Goal: Task Accomplishment & Management: Complete application form

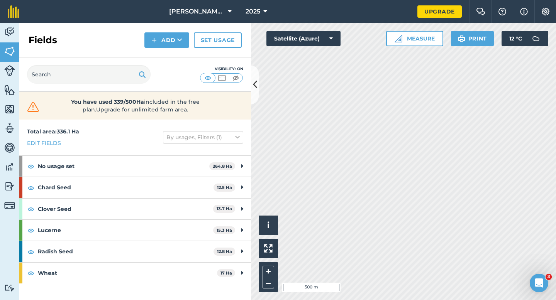
click at [416, 46] on div "Click to start drawing i © 2025 TomTom, Microsoft 500 m + – Satellite (Azure) M…" at bounding box center [403, 161] width 305 height 277
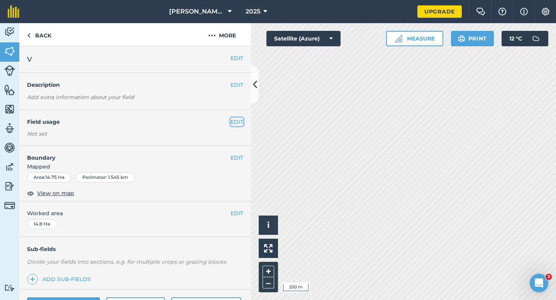
click at [240, 124] on button "EDIT" at bounding box center [236, 122] width 13 height 8
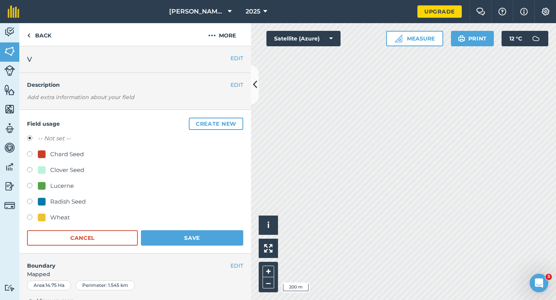
click at [43, 223] on div "Wheat" at bounding box center [135, 218] width 216 height 11
click at [43, 219] on div at bounding box center [42, 218] width 8 height 8
radio input "true"
radio input "false"
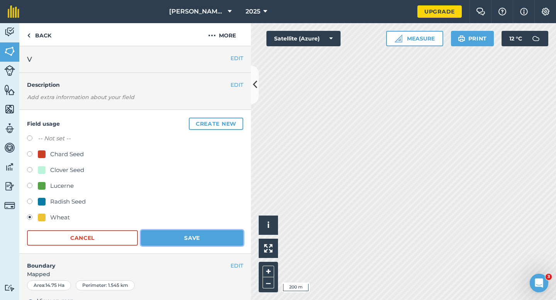
click at [176, 233] on button "Save" at bounding box center [192, 237] width 102 height 15
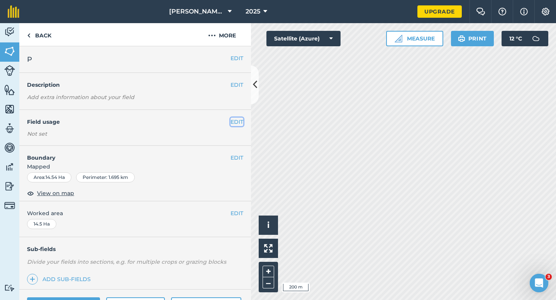
click at [240, 124] on button "EDIT" at bounding box center [236, 122] width 13 height 8
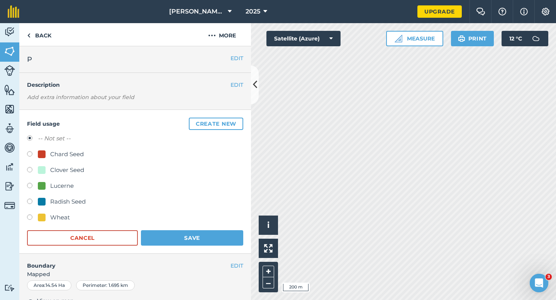
click at [59, 221] on div "Wheat" at bounding box center [60, 217] width 20 height 9
radio input "true"
radio input "false"
click at [176, 229] on form "-- Not set -- Chard Seed Clover Seed Lucerne Radish Seed Wheat Cancel Save" at bounding box center [135, 190] width 216 height 112
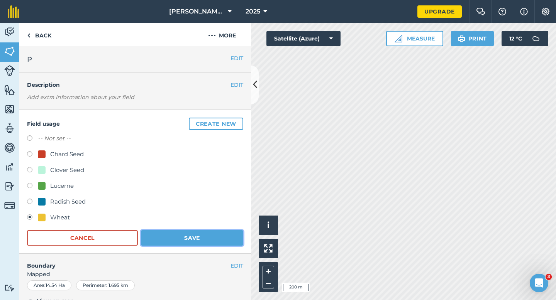
click at [192, 231] on button "Save" at bounding box center [192, 237] width 102 height 15
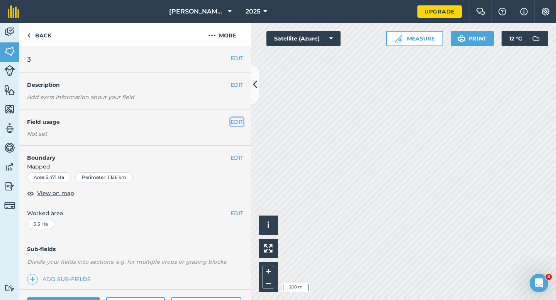
click at [235, 119] on button "EDIT" at bounding box center [236, 122] width 13 height 8
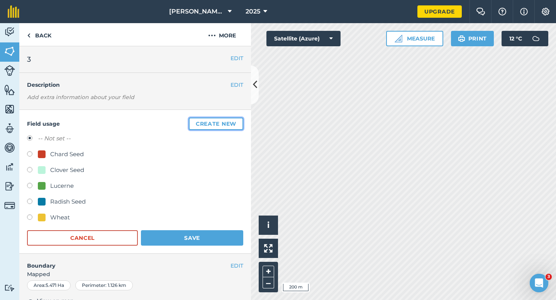
click at [235, 119] on button "Create new" at bounding box center [216, 124] width 54 height 12
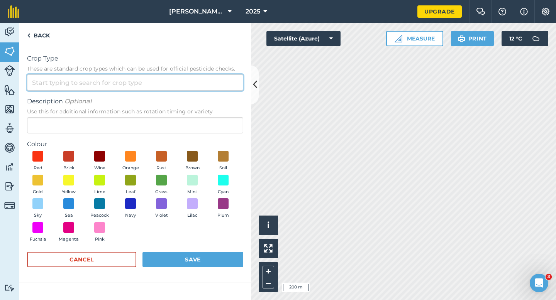
click at [187, 85] on input "Crop Type These are standard crop types which can be used for official pesticid…" at bounding box center [135, 82] width 216 height 16
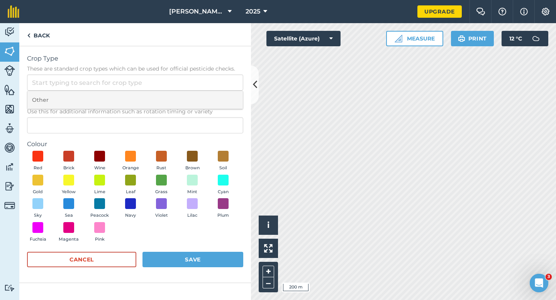
click at [187, 97] on li "Other" at bounding box center [134, 100] width 215 height 18
type input "Other"
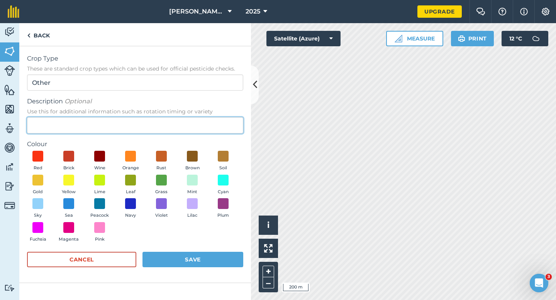
click at [187, 120] on input "Description Optional Use this for additional information such as rotation timin…" at bounding box center [135, 125] width 216 height 16
type input "Barley"
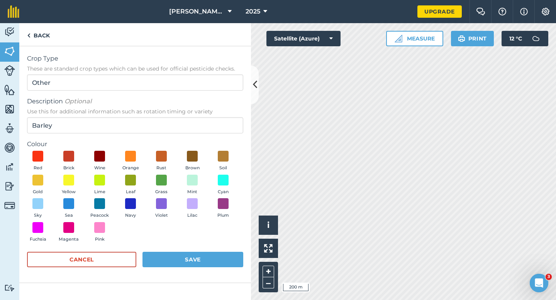
click at [57, 166] on div "Red Brick Wine Orange Rust Brown Soil Gold Yellow Lime Leaf Grass Mint Cyan Sky…" at bounding box center [135, 198] width 216 height 95
click at [70, 179] on span at bounding box center [69, 180] width 12 height 12
click at [196, 265] on button "Save" at bounding box center [192, 259] width 101 height 15
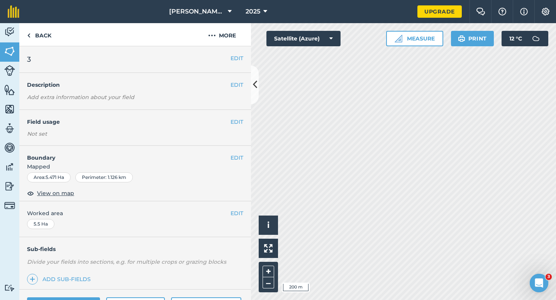
scroll to position [0, 0]
click at [234, 119] on button "EDIT" at bounding box center [236, 121] width 13 height 8
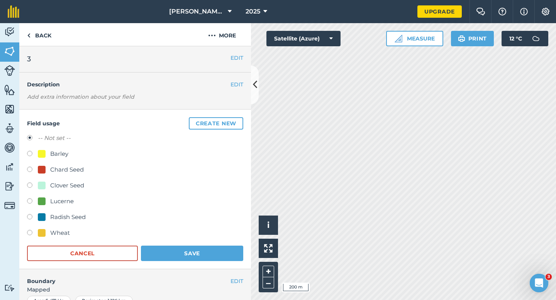
click at [47, 156] on div "Barley" at bounding box center [53, 153] width 30 height 9
radio input "true"
radio input "false"
click at [204, 265] on div "Field usage Create new -- Not set -- Barley Chard Seed Clover Seed Lucerne Radi…" at bounding box center [134, 190] width 231 height 160
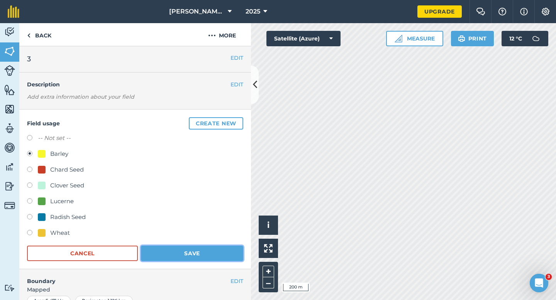
click at [204, 255] on button "Save" at bounding box center [192, 253] width 102 height 15
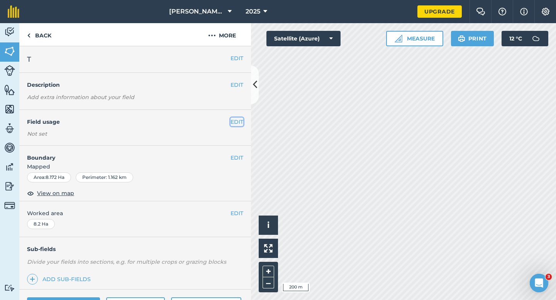
click at [238, 120] on button "EDIT" at bounding box center [236, 122] width 13 height 8
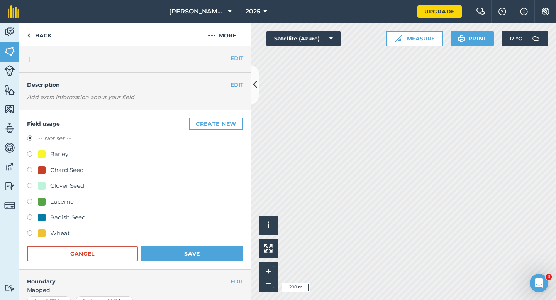
click at [238, 120] on button "Create new" at bounding box center [216, 124] width 54 height 12
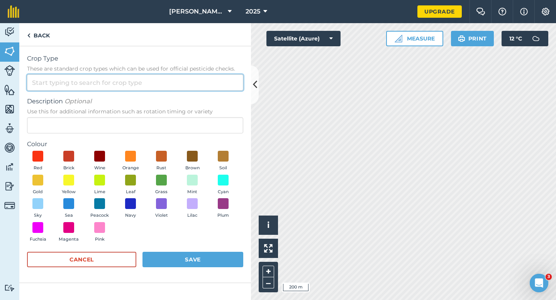
click at [210, 77] on input "Crop Type These are standard crop types which can be used for official pesticid…" at bounding box center [135, 82] width 216 height 16
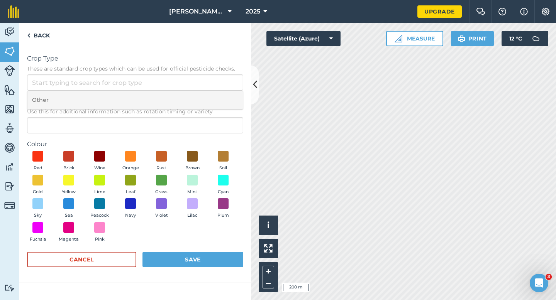
click at [210, 94] on li "Other" at bounding box center [134, 100] width 215 height 18
type input "Other"
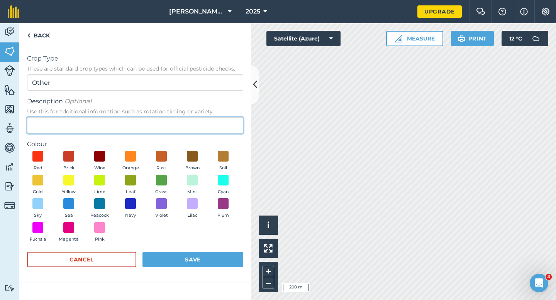
click at [205, 120] on input "Description Optional Use this for additional information such as rotation timin…" at bounding box center [135, 125] width 216 height 16
type input "Clover Seed"
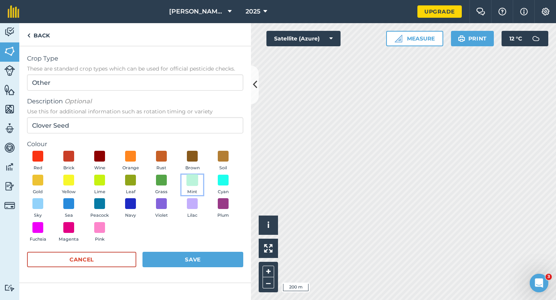
click at [195, 185] on span at bounding box center [192, 180] width 12 height 12
click at [195, 264] on button "Save" at bounding box center [192, 259] width 101 height 15
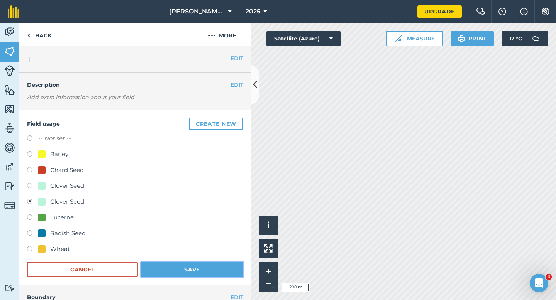
click at [206, 266] on button "Save" at bounding box center [192, 269] width 102 height 15
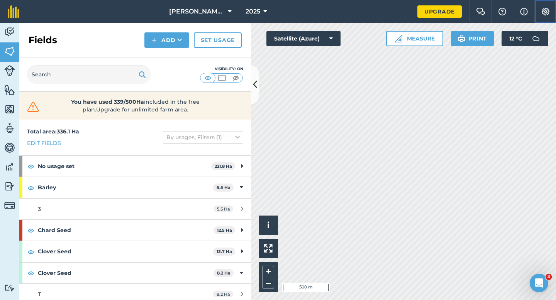
click at [547, 11] on img at bounding box center [545, 12] width 9 height 8
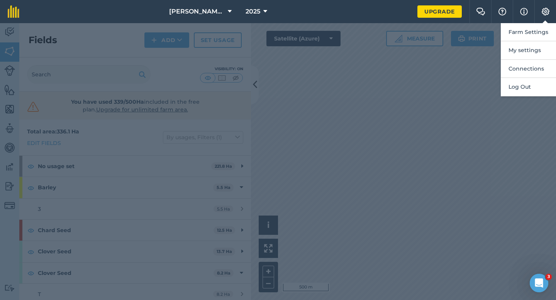
click at [555, 22] on div "Farm Settings My settings Connections Log Out" at bounding box center [556, 11] width 0 height 23
click at [546, 19] on button "Settings" at bounding box center [545, 11] width 22 height 23
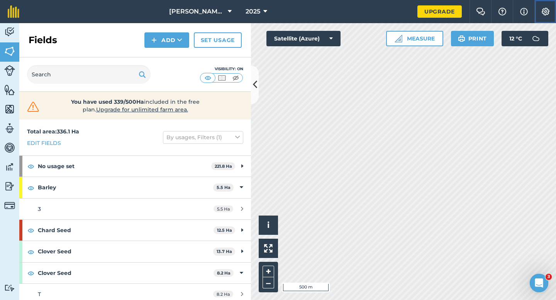
click at [547, 15] on img at bounding box center [545, 12] width 9 height 8
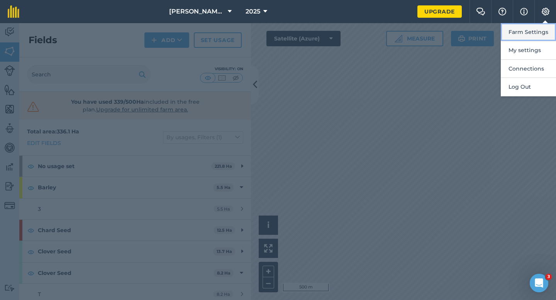
click at [542, 30] on button "Farm Settings" at bounding box center [527, 32] width 55 height 18
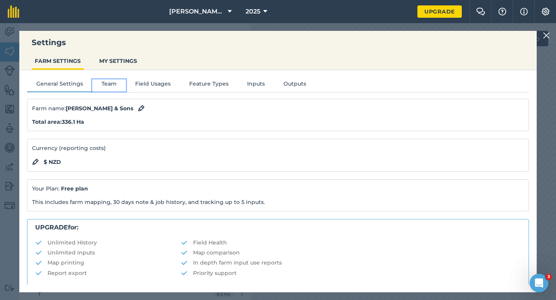
click at [121, 83] on button "Team" at bounding box center [109, 85] width 34 height 12
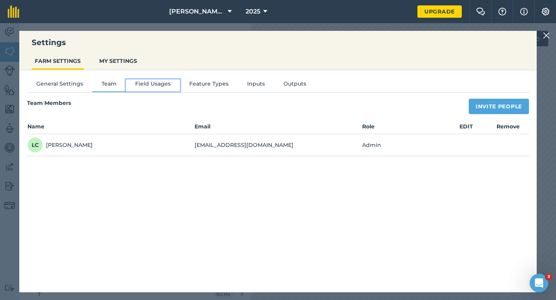
click at [135, 89] on button "Field Usages" at bounding box center [153, 85] width 54 height 12
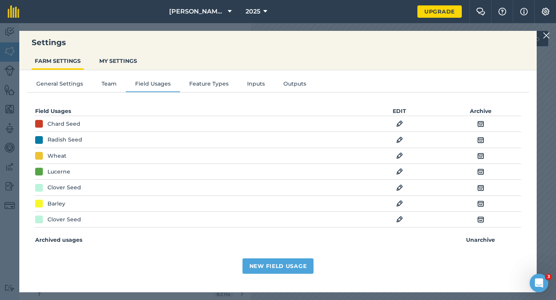
click at [398, 217] on img at bounding box center [399, 219] width 7 height 9
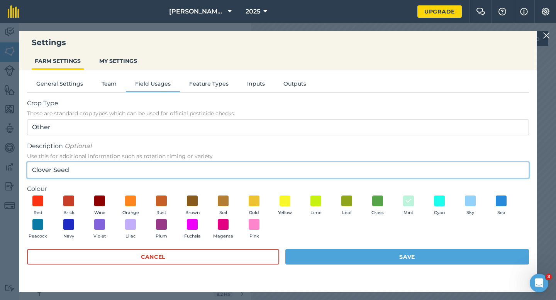
drag, startPoint x: 80, startPoint y: 168, endPoint x: 37, endPoint y: 171, distance: 42.9
click at [37, 169] on input "Clover Seed" at bounding box center [278, 170] width 502 height 16
type input "C"
type input "Watties Peas"
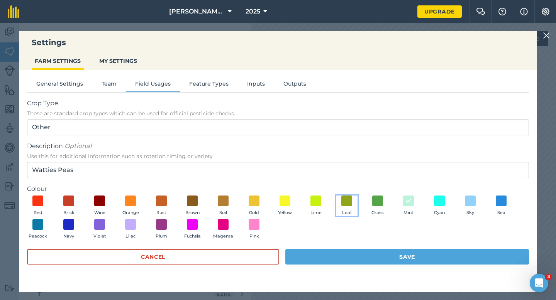
click at [356, 206] on button "Leaf" at bounding box center [347, 206] width 22 height 21
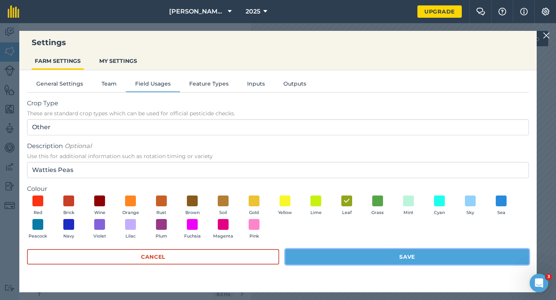
click at [361, 258] on button "Save" at bounding box center [406, 256] width 243 height 15
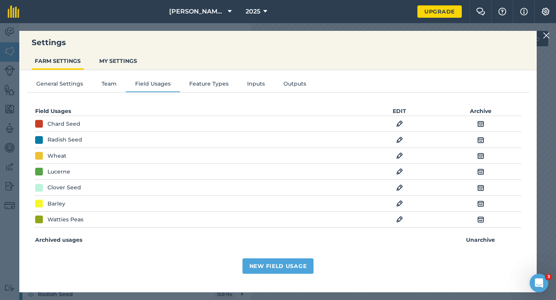
click at [547, 38] on img at bounding box center [545, 35] width 7 height 9
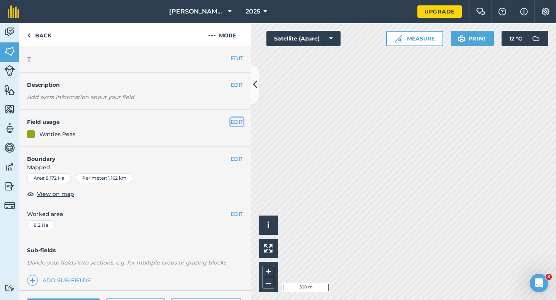
click at [240, 123] on button "EDIT" at bounding box center [236, 122] width 13 height 8
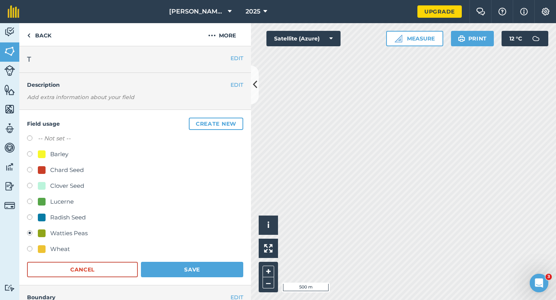
click at [72, 186] on div "Clover Seed" at bounding box center [67, 185] width 34 height 9
radio input "true"
radio input "false"
click at [182, 272] on button "Save" at bounding box center [192, 269] width 102 height 15
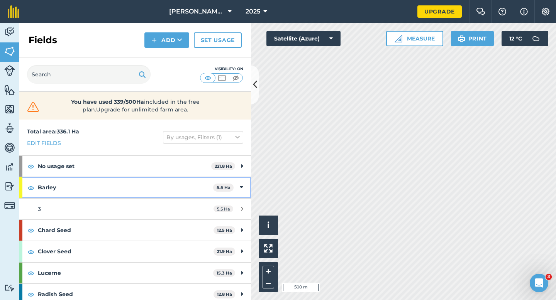
click at [247, 184] on div "Barley 5.5 Ha" at bounding box center [134, 187] width 231 height 21
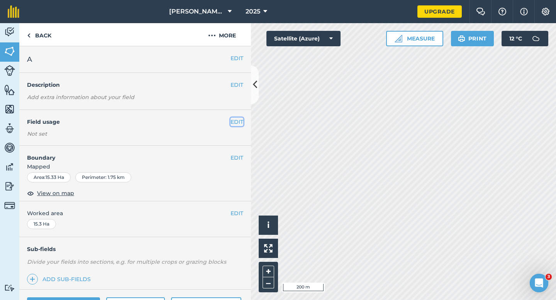
click at [240, 123] on button "EDIT" at bounding box center [236, 122] width 13 height 8
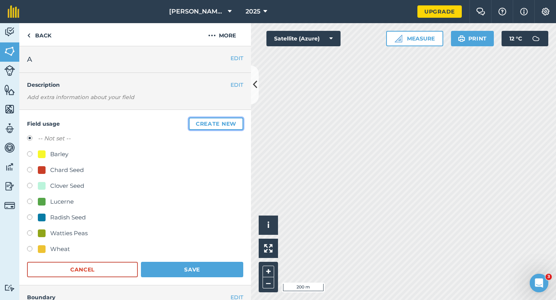
click at [240, 123] on button "Create new" at bounding box center [216, 124] width 54 height 12
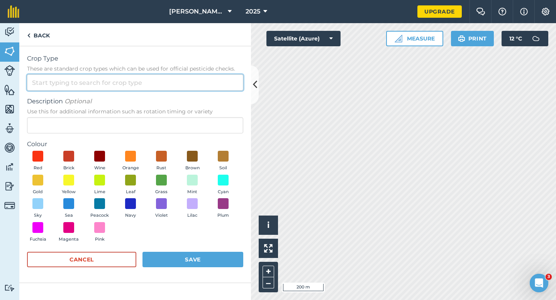
click at [216, 83] on input "Crop Type These are standard crop types which can be used for official pesticid…" at bounding box center [135, 82] width 216 height 16
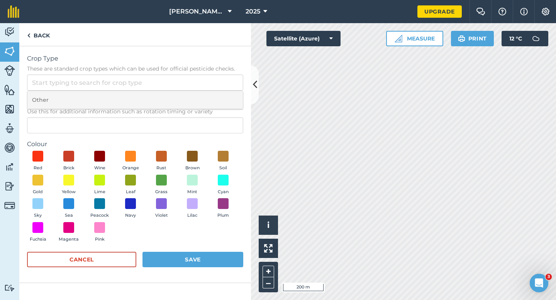
click at [216, 99] on li "Other" at bounding box center [134, 100] width 215 height 18
type input "Other"
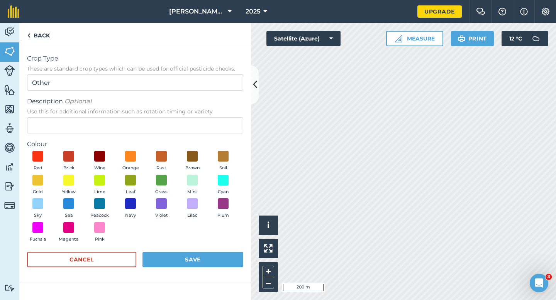
click at [216, 133] on form "Crop Type These are standard crop types which can be used for official pesticid…" at bounding box center [135, 164] width 216 height 221
click at [216, 114] on span "Use this for additional information such as rotation timing or variety" at bounding box center [135, 112] width 216 height 8
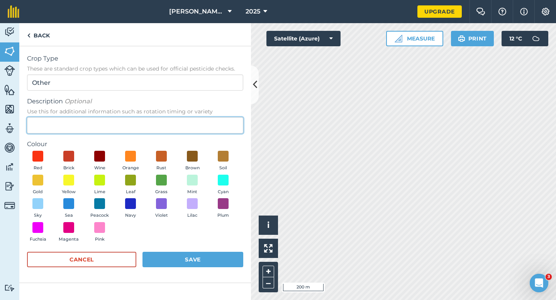
click at [216, 117] on input "Description Optional Use this for additional information such as rotation timin…" at bounding box center [135, 125] width 216 height 16
type input "Grass Seed"
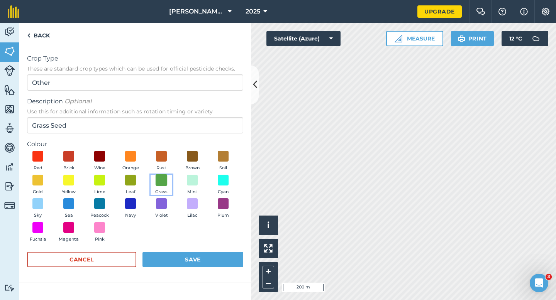
click at [157, 180] on span at bounding box center [161, 180] width 12 height 12
click at [169, 250] on form "Crop Type These are standard crop types which can be used for official pesticid…" at bounding box center [135, 164] width 216 height 221
click at [175, 264] on button "Save" at bounding box center [192, 259] width 101 height 15
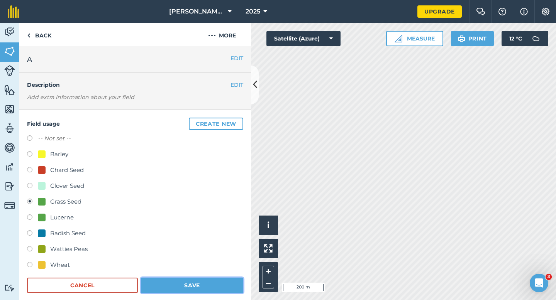
click at [181, 289] on button "Save" at bounding box center [192, 285] width 102 height 15
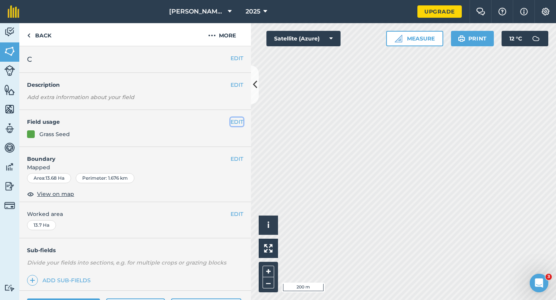
click at [237, 126] on button "EDIT" at bounding box center [236, 122] width 13 height 8
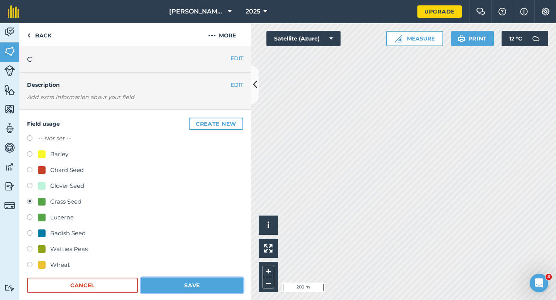
click at [171, 283] on button "Save" at bounding box center [192, 285] width 102 height 15
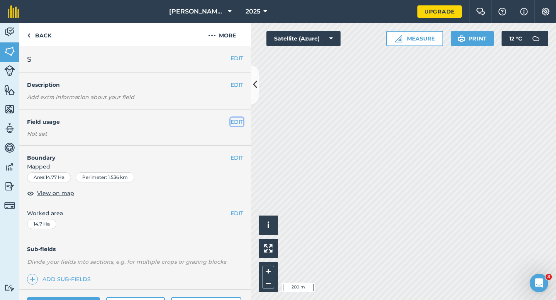
click at [242, 121] on button "EDIT" at bounding box center [236, 122] width 13 height 8
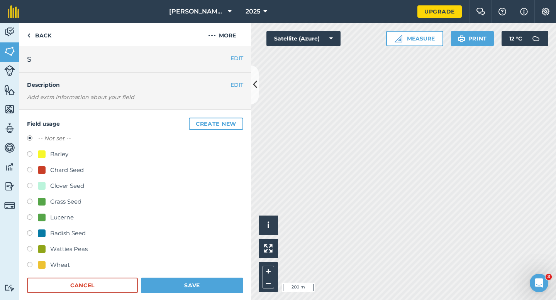
click at [74, 197] on div "Grass Seed" at bounding box center [65, 201] width 31 height 9
radio input "true"
radio input "false"
click at [181, 284] on button "Save" at bounding box center [192, 285] width 102 height 15
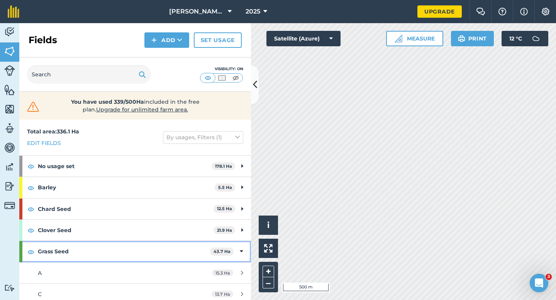
click at [241, 243] on div "Grass Seed 43.7 Ha" at bounding box center [134, 251] width 231 height 21
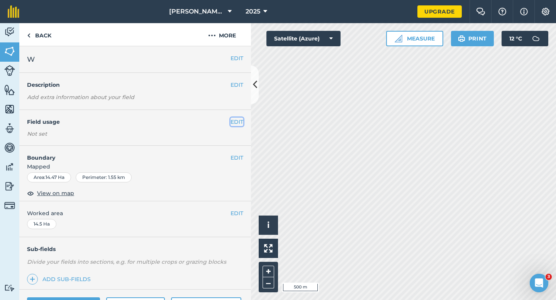
click at [236, 118] on button "EDIT" at bounding box center [236, 122] width 13 height 8
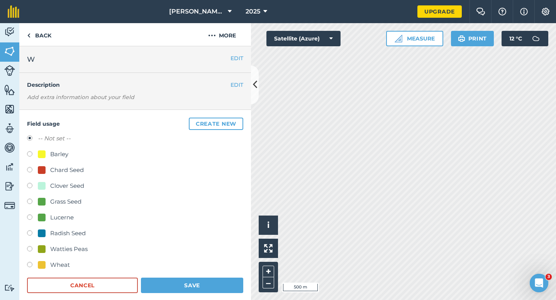
click at [236, 118] on button "Create new" at bounding box center [216, 124] width 54 height 12
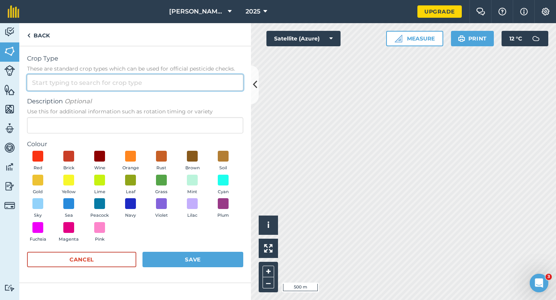
click at [226, 86] on input "Crop Type These are standard crop types which can be used for official pesticid…" at bounding box center [135, 82] width 216 height 16
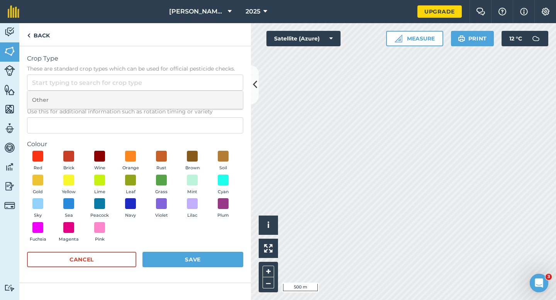
click at [226, 103] on li "Other" at bounding box center [134, 100] width 215 height 18
type input "Other"
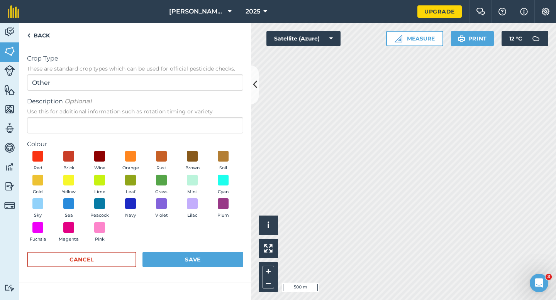
click at [226, 116] on div "Description Optional Use this for additional information such as rotation timin…" at bounding box center [135, 115] width 216 height 37
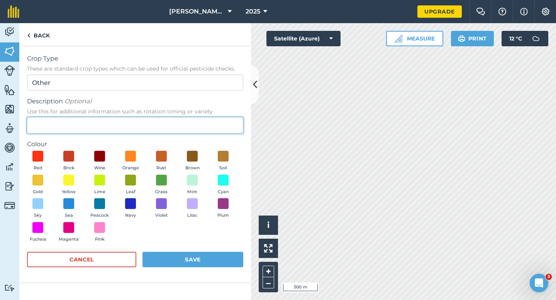
click at [226, 118] on input "Description Optional Use this for additional information such as rotation timin…" at bounding box center [135, 125] width 216 height 16
type input "Kale Seed"
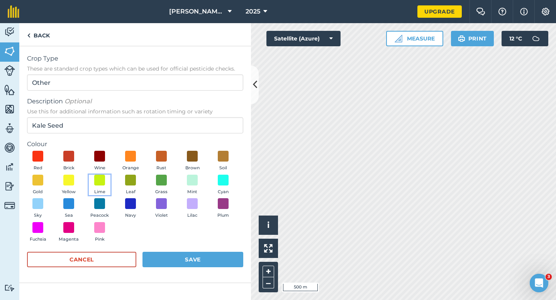
click at [102, 191] on span "Lime" at bounding box center [99, 192] width 11 height 7
click at [179, 262] on button "Save" at bounding box center [192, 259] width 101 height 15
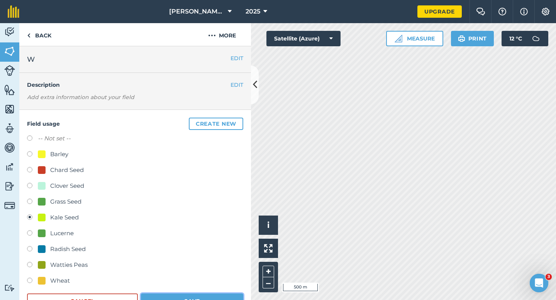
click at [188, 300] on button "Save" at bounding box center [192, 301] width 102 height 15
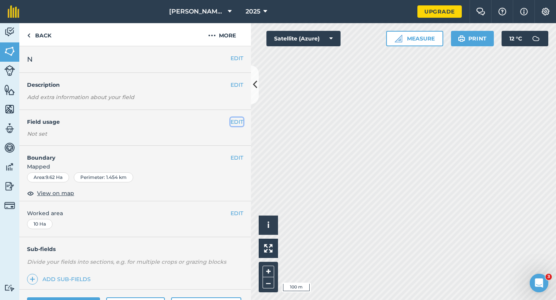
click at [233, 121] on button "EDIT" at bounding box center [236, 122] width 13 height 8
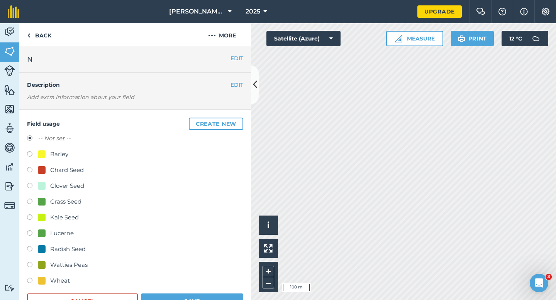
click at [34, 156] on label at bounding box center [32, 155] width 11 height 8
radio input "true"
radio input "false"
click at [190, 300] on button "Save" at bounding box center [192, 301] width 102 height 15
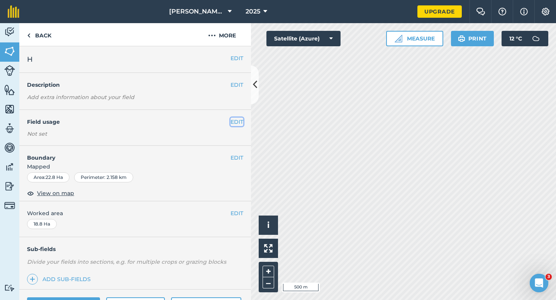
click at [238, 123] on button "EDIT" at bounding box center [236, 122] width 13 height 8
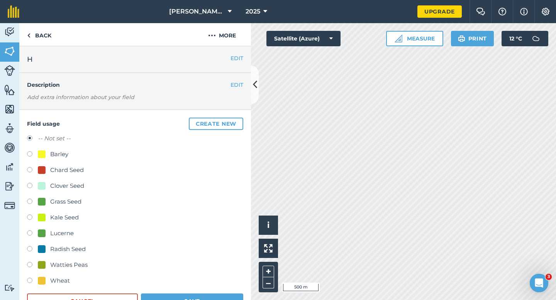
click at [58, 152] on div "Barley" at bounding box center [59, 154] width 18 height 9
radio input "true"
radio input "false"
click at [152, 300] on button "Save" at bounding box center [192, 301] width 102 height 15
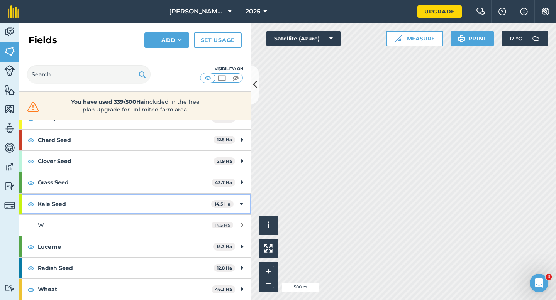
click at [196, 210] on strong "Kale Seed" at bounding box center [124, 204] width 173 height 21
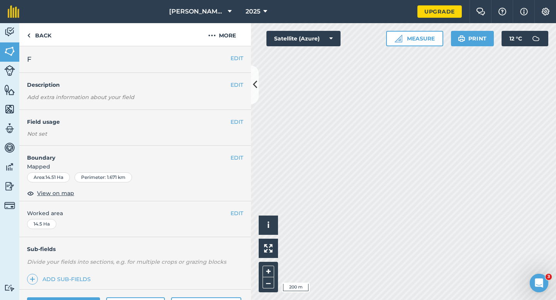
click at [238, 127] on div "EDIT Field usage Not set" at bounding box center [134, 128] width 231 height 36
click at [238, 117] on div "EDIT Field usage Not set" at bounding box center [134, 128] width 231 height 36
click at [238, 118] on button "EDIT" at bounding box center [236, 122] width 13 height 8
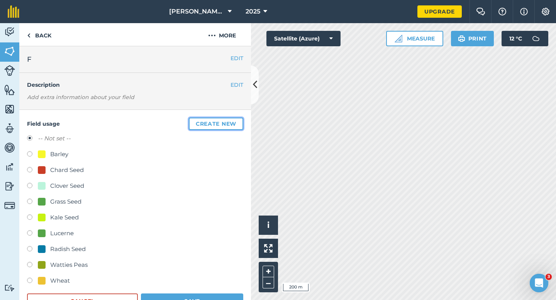
click at [238, 118] on button "Create new" at bounding box center [216, 124] width 54 height 12
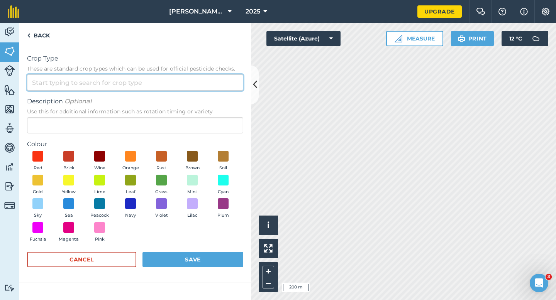
click at [204, 83] on input "Crop Type These are standard crop types which can be used for official pesticid…" at bounding box center [135, 82] width 216 height 16
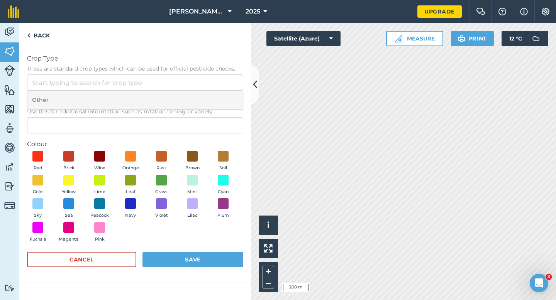
click at [204, 101] on li "Other" at bounding box center [134, 100] width 215 height 18
type input "Other"
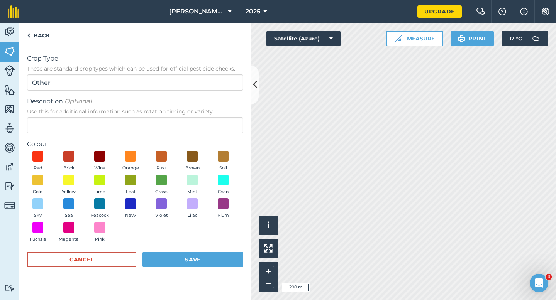
click at [204, 114] on span "Use this for additional information such as rotation timing or variety" at bounding box center [135, 112] width 216 height 8
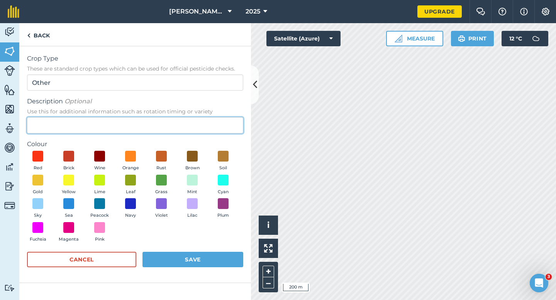
click at [204, 117] on input "Description Optional Use this for additional information such as rotation timin…" at bounding box center [135, 125] width 216 height 16
click at [204, 120] on input "Description Optional Use this for additional information such as rotation timin…" at bounding box center [135, 125] width 216 height 16
type input "Watties Beans"
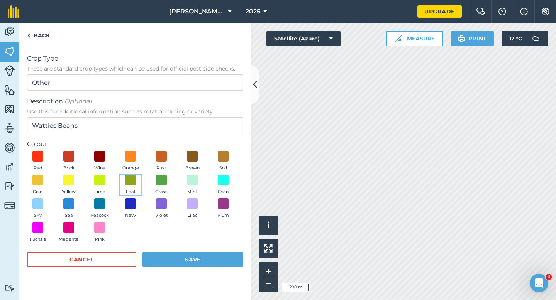
click at [129, 186] on button "Leaf" at bounding box center [131, 185] width 22 height 21
click at [189, 265] on button "Save" at bounding box center [192, 259] width 101 height 15
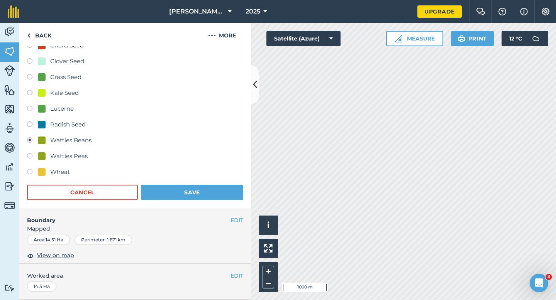
scroll to position [248, 0]
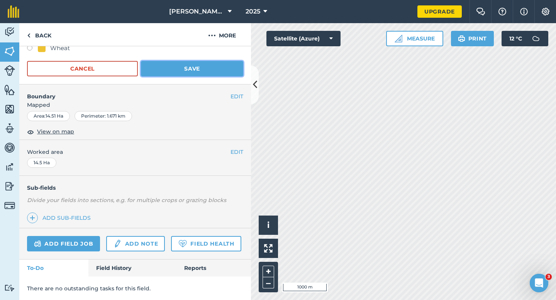
click at [203, 68] on button "Save" at bounding box center [192, 68] width 102 height 15
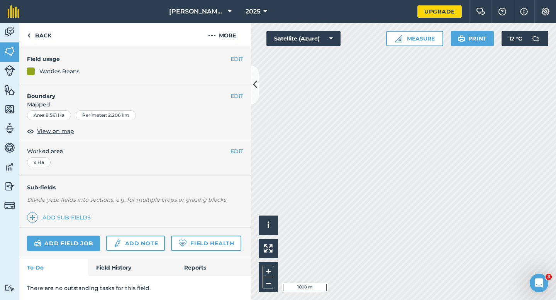
scroll to position [63, 0]
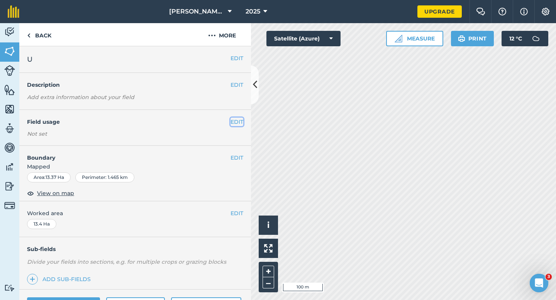
click at [236, 119] on button "EDIT" at bounding box center [236, 122] width 13 height 8
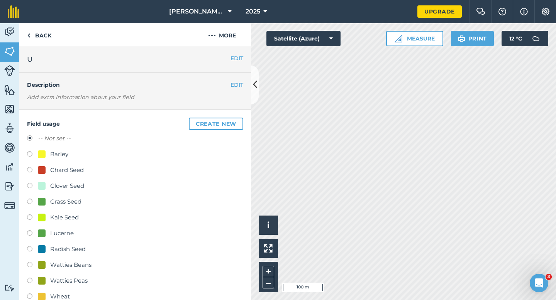
click at [74, 271] on div "Watties Beans" at bounding box center [135, 265] width 216 height 11
click at [73, 267] on div "Watties Beans" at bounding box center [70, 264] width 41 height 9
radio input "true"
radio input "false"
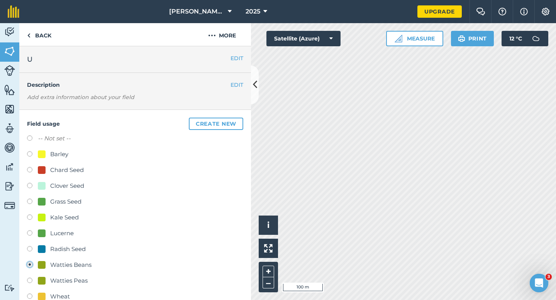
scroll to position [50, 0]
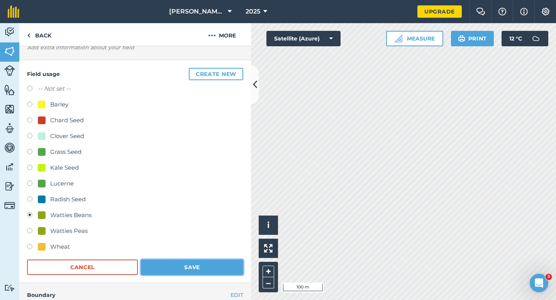
click at [174, 272] on button "Save" at bounding box center [192, 267] width 102 height 15
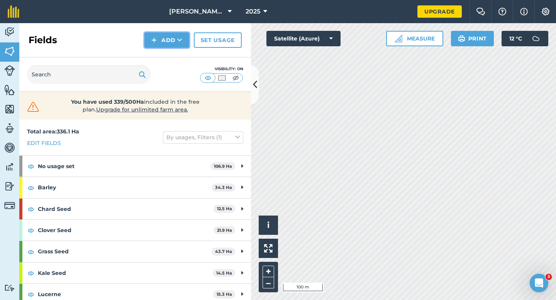
click at [167, 45] on button "Add" at bounding box center [166, 39] width 45 height 15
click at [167, 58] on link "Draw" at bounding box center [166, 57] width 42 height 17
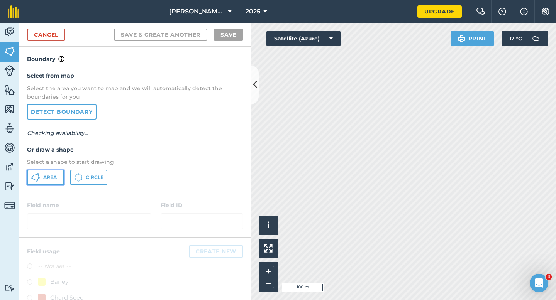
click at [52, 178] on span "Area" at bounding box center [50, 177] width 14 height 6
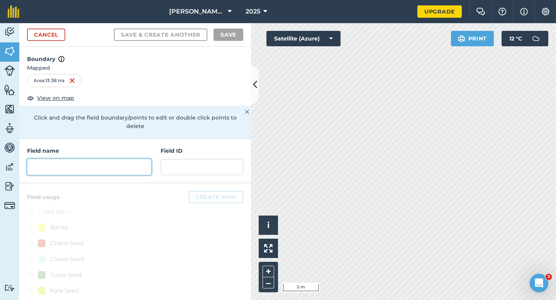
click at [124, 159] on input "text" at bounding box center [89, 167] width 124 height 16
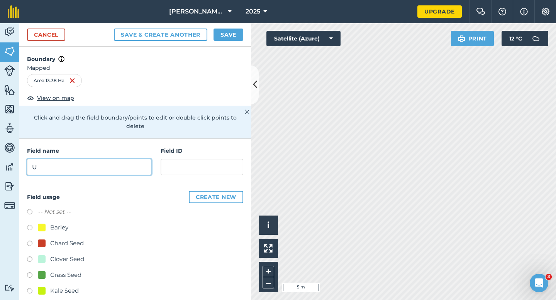
type input "U"
click at [221, 36] on button "Save" at bounding box center [228, 35] width 30 height 12
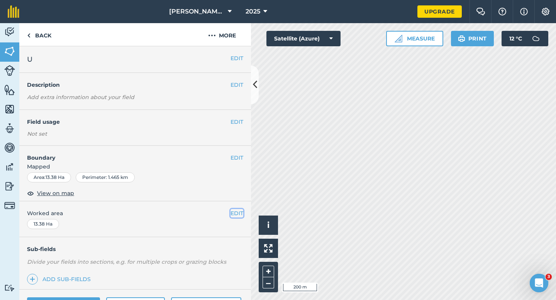
click at [234, 217] on button "EDIT" at bounding box center [236, 213] width 13 height 8
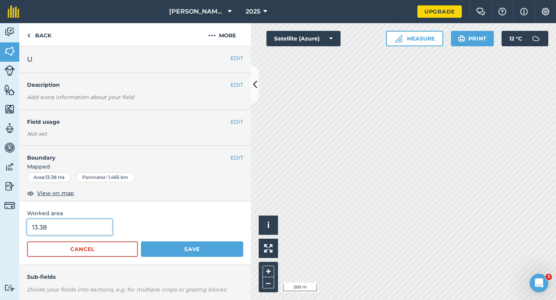
click at [82, 225] on input "13.38" at bounding box center [69, 227] width 85 height 16
type input "13.4"
click at [141, 242] on button "Save" at bounding box center [192, 249] width 102 height 15
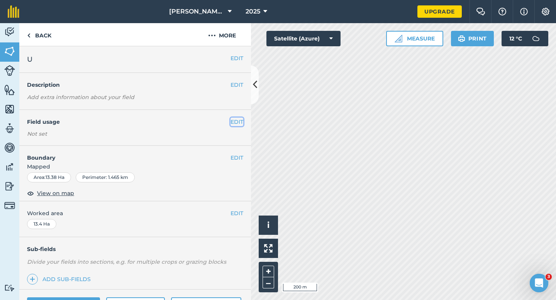
click at [237, 123] on button "EDIT" at bounding box center [236, 122] width 13 height 8
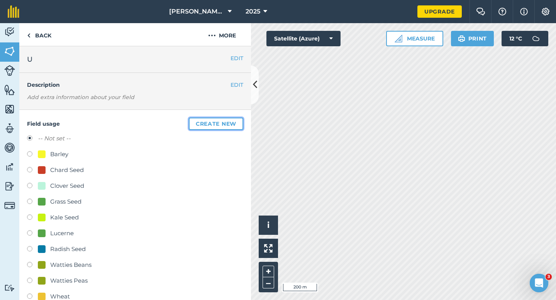
click at [237, 123] on button "Create new" at bounding box center [216, 124] width 54 height 12
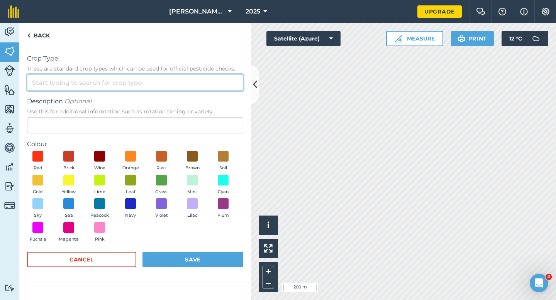
click at [221, 84] on input "Crop Type These are standard crop types which can be used for official pesticid…" at bounding box center [135, 82] width 216 height 16
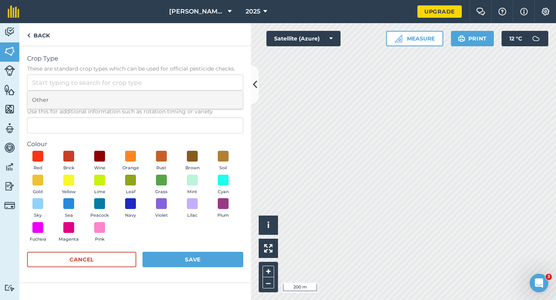
click at [221, 95] on li "Other" at bounding box center [134, 100] width 215 height 18
type input "Other"
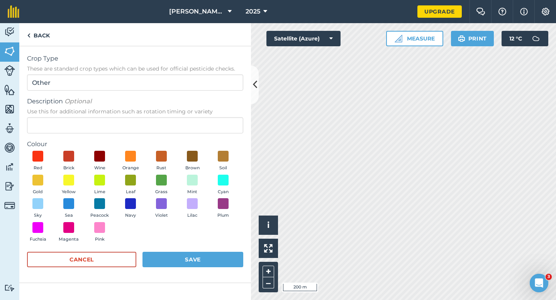
click at [221, 114] on span "Use this for additional information such as rotation timing or variety" at bounding box center [135, 112] width 216 height 8
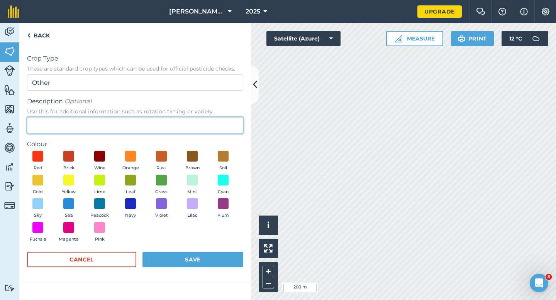
click at [221, 117] on input "Description Optional Use this for additional information such as rotation timin…" at bounding box center [135, 125] width 216 height 16
click at [221, 118] on input "Description Optional Use this for additional information such as rotation timin…" at bounding box center [135, 125] width 216 height 16
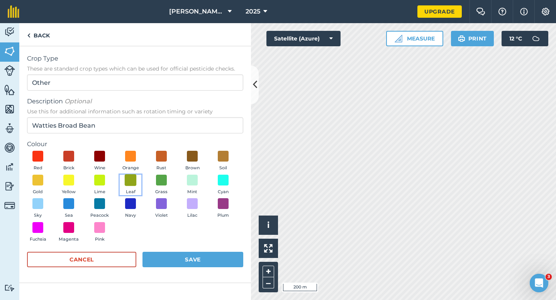
click at [133, 180] on span at bounding box center [131, 180] width 12 height 12
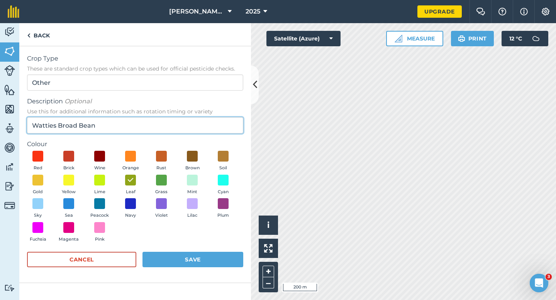
click at [133, 118] on input "Watties Broad Bean" at bounding box center [135, 125] width 216 height 16
click at [130, 130] on input "Watties Broad Bean" at bounding box center [135, 125] width 216 height 16
type input "Watties Broad Beans"
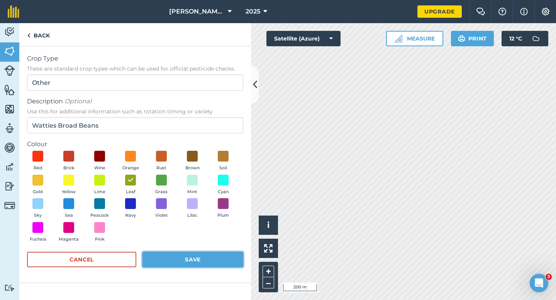
click at [180, 254] on button "Save" at bounding box center [192, 259] width 101 height 15
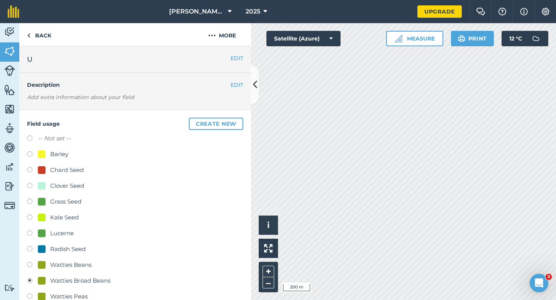
scroll to position [40, 0]
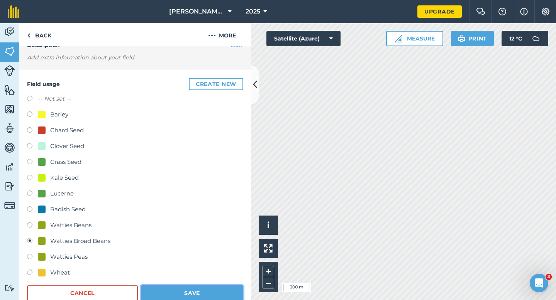
click at [214, 295] on button "Save" at bounding box center [192, 292] width 102 height 15
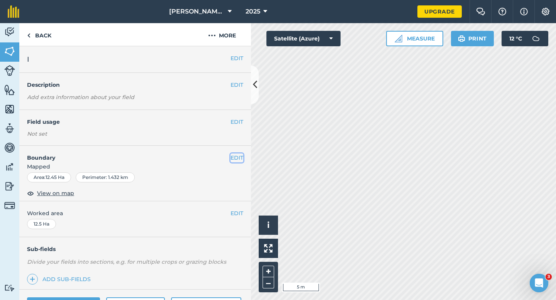
click at [236, 155] on button "EDIT" at bounding box center [236, 158] width 13 height 8
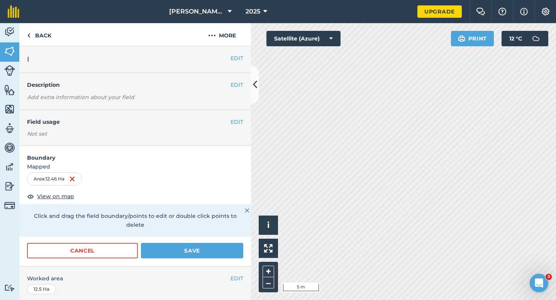
click at [192, 231] on form "Boundary Mapped Area : 12.46 Ha View on map Click and drag the field boundary/p…" at bounding box center [134, 206] width 231 height 120
click at [190, 243] on button "Save" at bounding box center [192, 250] width 102 height 15
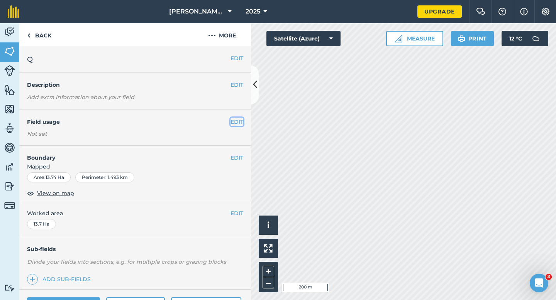
click at [238, 120] on button "EDIT" at bounding box center [236, 122] width 13 height 8
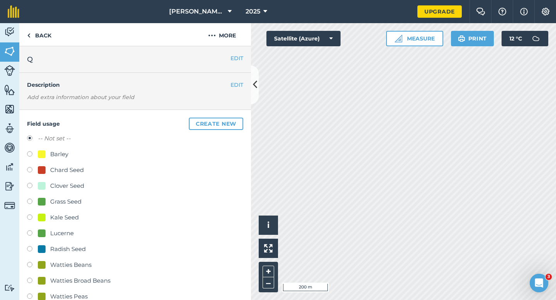
click at [71, 300] on div "Watties Peas" at bounding box center [68, 296] width 37 height 9
radio input "true"
radio input "false"
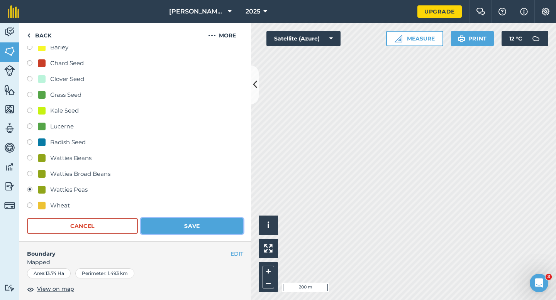
click at [209, 220] on button "Save" at bounding box center [192, 225] width 102 height 15
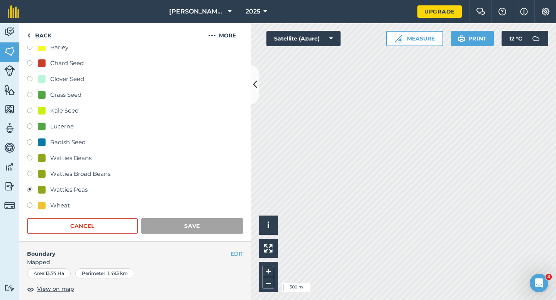
scroll to position [63, 0]
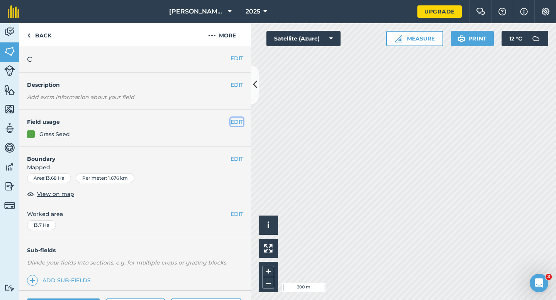
click at [233, 119] on button "EDIT" at bounding box center [236, 122] width 13 height 8
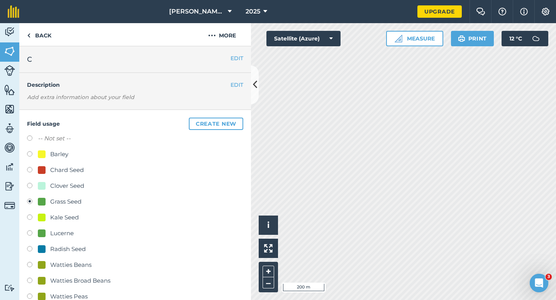
click at [70, 292] on div "Watties Peas" at bounding box center [68, 296] width 37 height 9
radio input "true"
radio input "false"
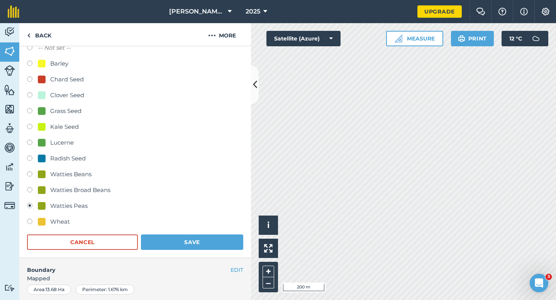
click at [195, 228] on form "-- Not set -- Barley Chard Seed Clover Seed Grass Seed Kale Seed Lucerne Radish…" at bounding box center [135, 146] width 216 height 207
click at [195, 240] on button "Save" at bounding box center [192, 242] width 102 height 15
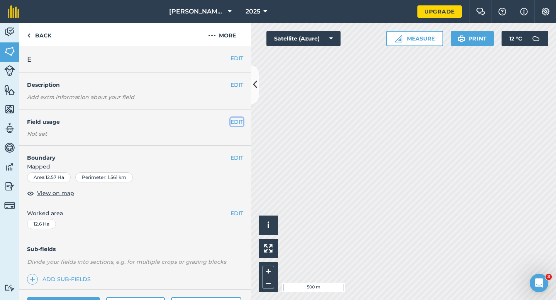
click at [233, 125] on button "EDIT" at bounding box center [236, 122] width 13 height 8
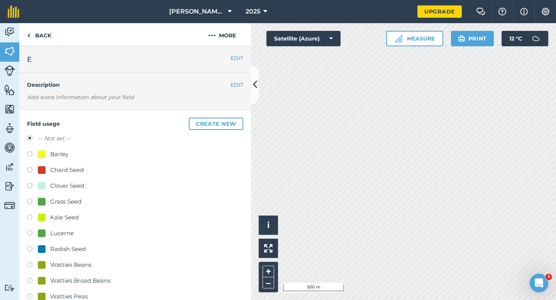
click at [62, 204] on div "Grass Seed" at bounding box center [65, 201] width 31 height 9
radio input "true"
radio input "false"
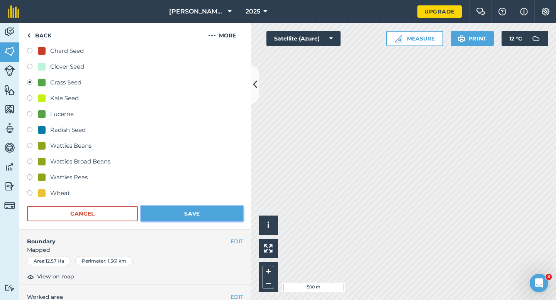
click at [176, 211] on button "Save" at bounding box center [192, 213] width 102 height 15
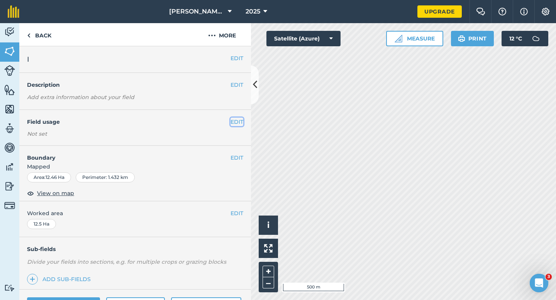
click at [238, 125] on button "EDIT" at bounding box center [236, 122] width 13 height 8
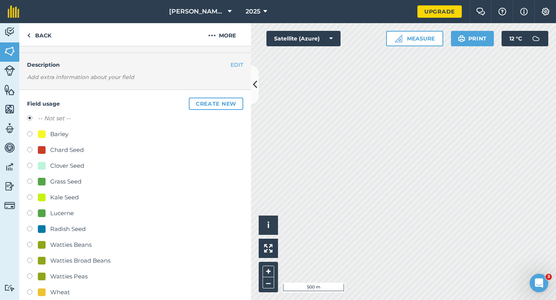
click at [71, 275] on div "Watties Peas" at bounding box center [68, 276] width 37 height 9
radio input "true"
radio input "false"
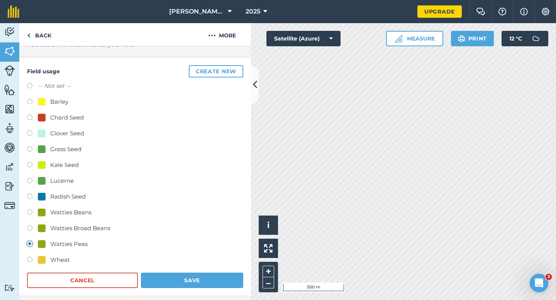
scroll to position [88, 0]
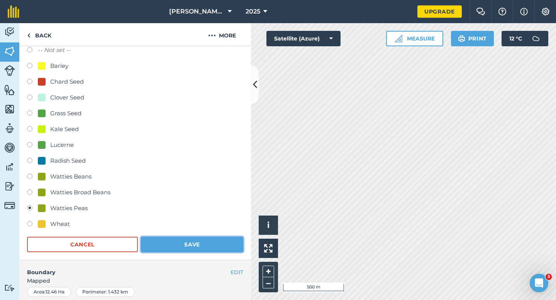
click at [155, 244] on button "Save" at bounding box center [192, 244] width 102 height 15
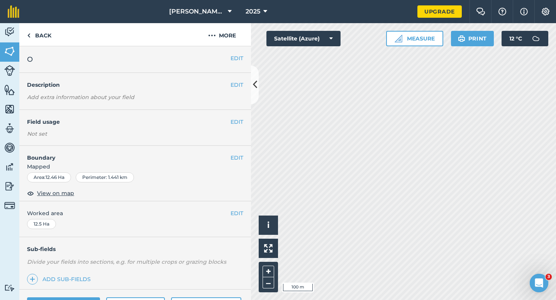
click at [234, 117] on div "EDIT Field usage Not set" at bounding box center [134, 128] width 231 height 36
click at [237, 122] on button "EDIT" at bounding box center [236, 122] width 13 height 8
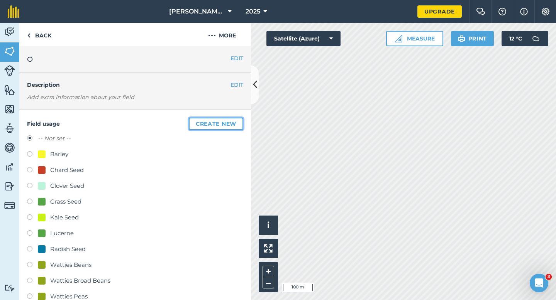
click at [237, 120] on button "Create new" at bounding box center [216, 124] width 54 height 12
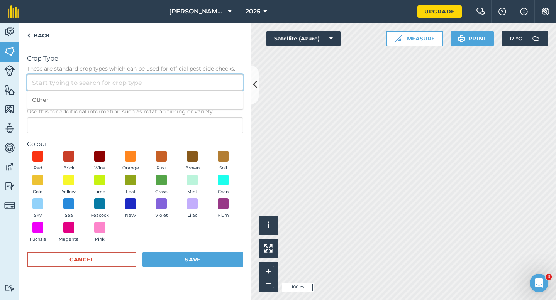
click at [211, 77] on input "Crop Type These are standard crop types which can be used for official pesticid…" at bounding box center [135, 82] width 216 height 16
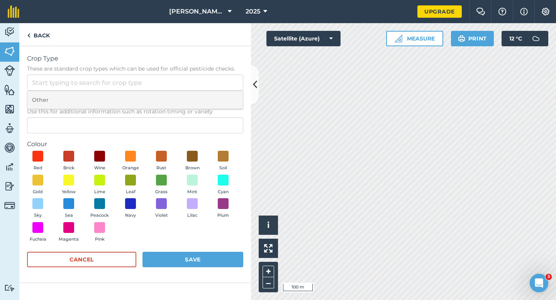
click at [211, 105] on li "Other" at bounding box center [134, 100] width 215 height 18
type input "Other"
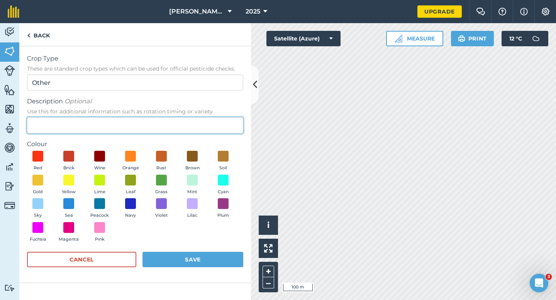
click at [211, 123] on input "Description Optional Use this for additional information such as rotation timin…" at bounding box center [135, 125] width 216 height 16
type input "r"
type input "Broad Bean Seed"
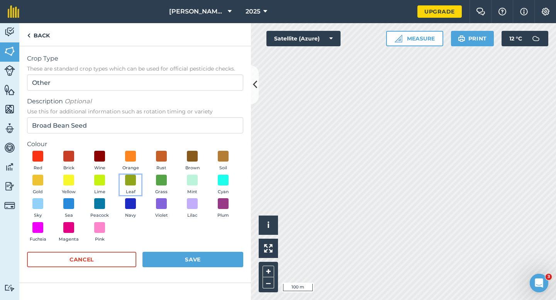
click at [123, 182] on button "Leaf" at bounding box center [131, 185] width 22 height 21
click at [182, 260] on button "Save" at bounding box center [192, 259] width 101 height 15
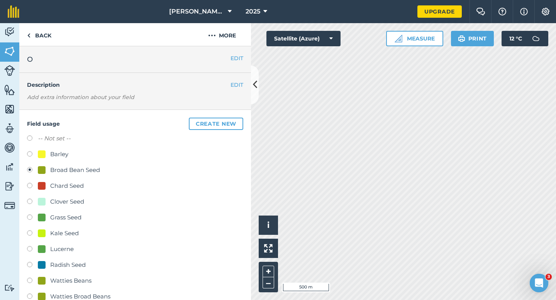
scroll to position [62, 0]
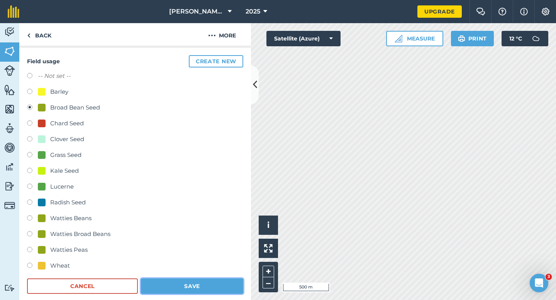
click at [194, 287] on button "Save" at bounding box center [192, 286] width 102 height 15
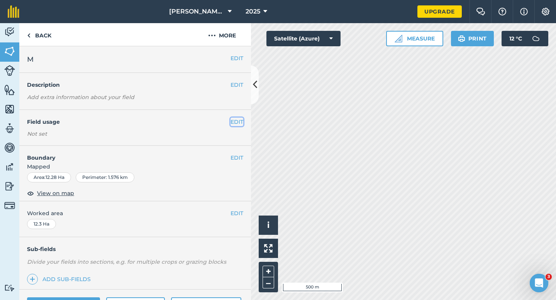
click at [231, 119] on button "EDIT" at bounding box center [236, 122] width 13 height 8
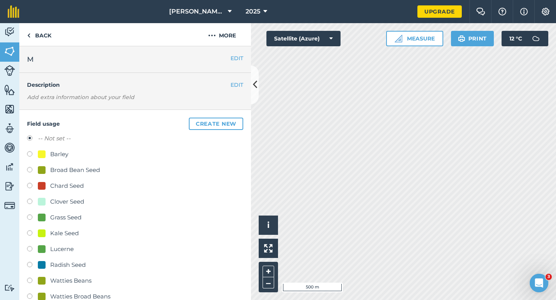
click at [70, 213] on div "Grass Seed" at bounding box center [65, 217] width 31 height 9
radio input "true"
radio input "false"
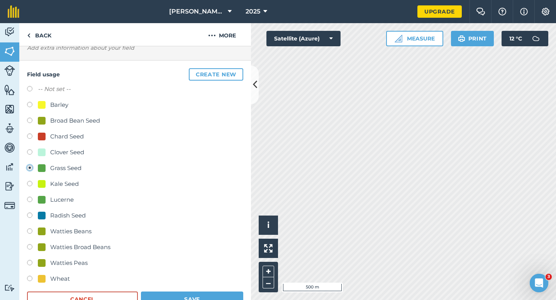
scroll to position [66, 0]
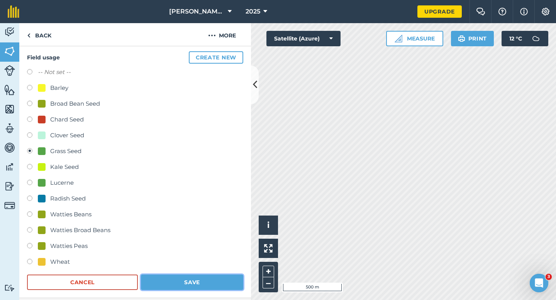
click at [204, 275] on button "Save" at bounding box center [192, 282] width 102 height 15
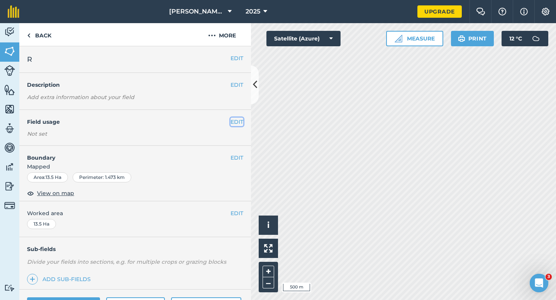
click at [240, 121] on button "EDIT" at bounding box center [236, 122] width 13 height 8
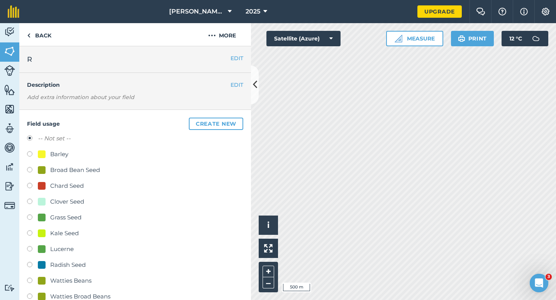
click at [69, 264] on div "Radish Seed" at bounding box center [67, 264] width 35 height 9
radio input "true"
radio input "false"
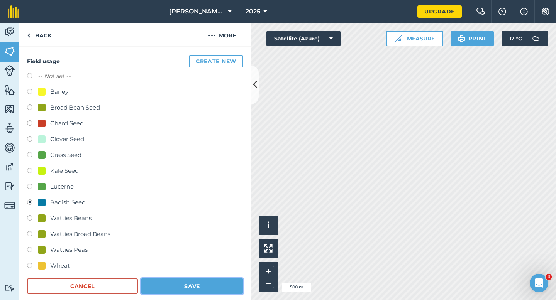
click at [176, 285] on button "Save" at bounding box center [192, 286] width 102 height 15
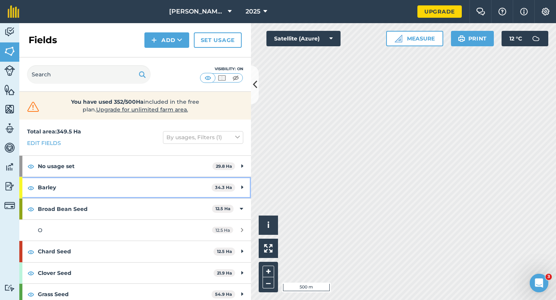
click at [234, 195] on div "Barley 34.3 Ha" at bounding box center [134, 187] width 231 height 21
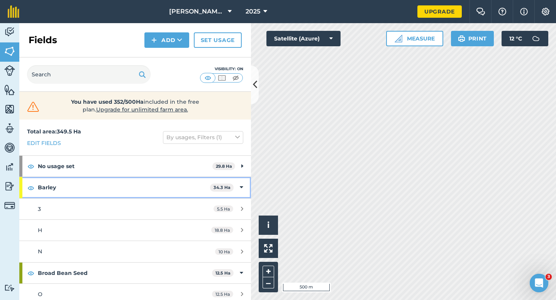
click at [237, 192] on div "Barley 34.3 Ha" at bounding box center [134, 187] width 231 height 21
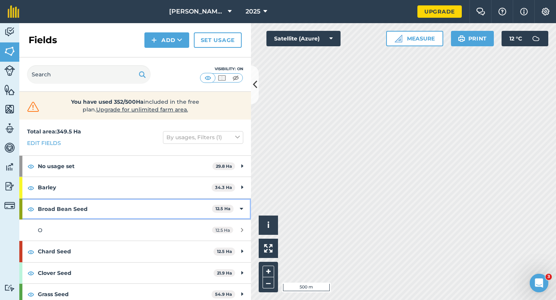
click at [240, 201] on div "Broad Bean Seed 12.5 Ha" at bounding box center [134, 209] width 231 height 21
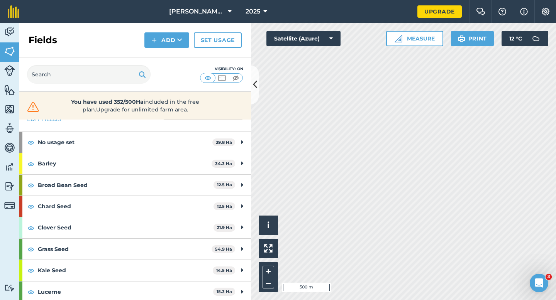
scroll to position [25, 0]
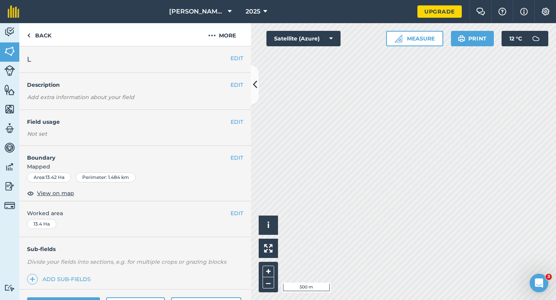
click at [243, 124] on div "EDIT Field usage Not set" at bounding box center [134, 128] width 231 height 36
click at [236, 117] on div "EDIT Field usage Not set" at bounding box center [134, 128] width 231 height 36
click at [231, 123] on button "EDIT" at bounding box center [236, 122] width 13 height 8
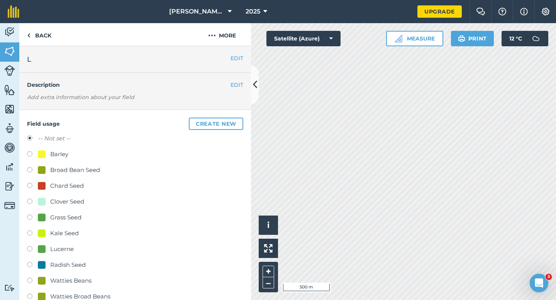
click at [73, 216] on div "Grass Seed" at bounding box center [65, 217] width 31 height 9
radio input "true"
radio input "false"
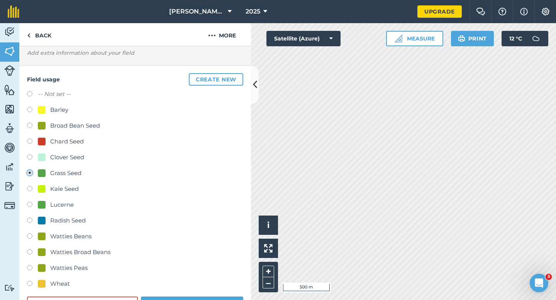
scroll to position [62, 0]
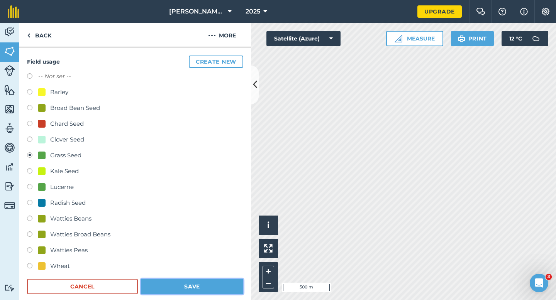
click at [184, 279] on button "Save" at bounding box center [192, 286] width 102 height 15
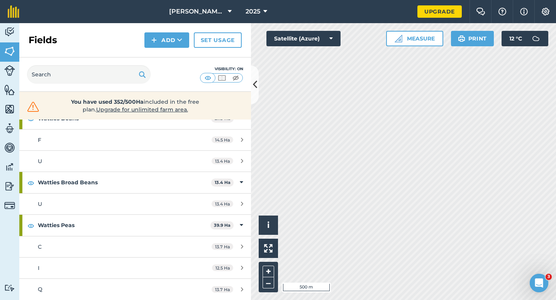
scroll to position [261, 0]
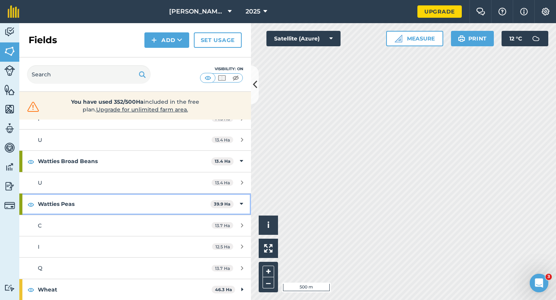
click at [176, 210] on strong "Watties Peas" at bounding box center [124, 204] width 172 height 21
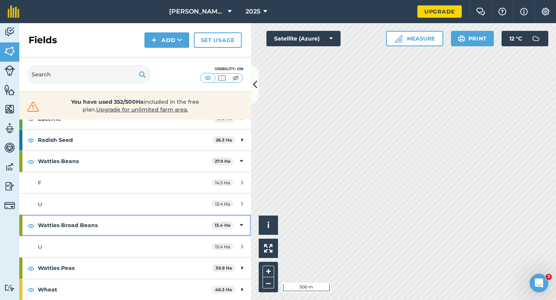
click at [189, 226] on strong "Watties Broad Beans" at bounding box center [124, 225] width 173 height 21
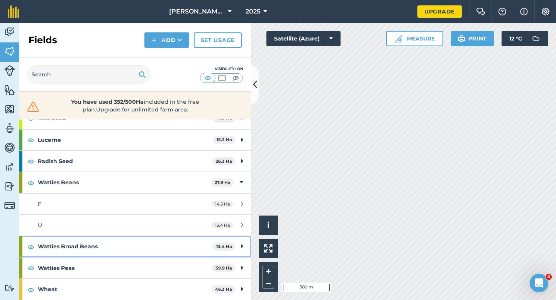
scroll to position [176, 0]
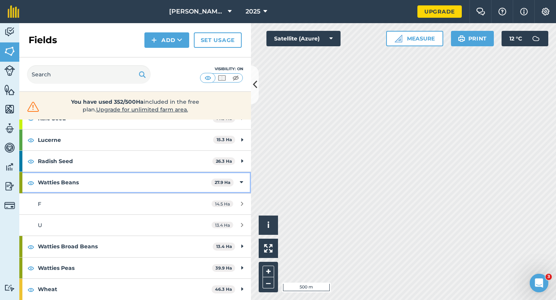
click at [189, 187] on strong "Watties Beans" at bounding box center [124, 182] width 173 height 21
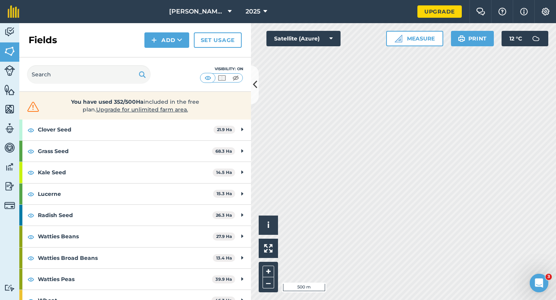
scroll to position [133, 0]
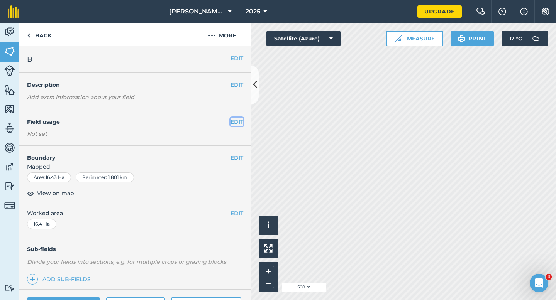
click at [236, 122] on button "EDIT" at bounding box center [236, 122] width 13 height 8
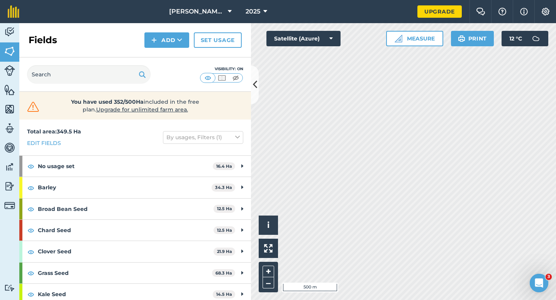
click at [259, 0] on html "[PERSON_NAME] & Sons 2025 Upgrade Farm Chat Help Info Settings Map printing is …" at bounding box center [278, 150] width 556 height 300
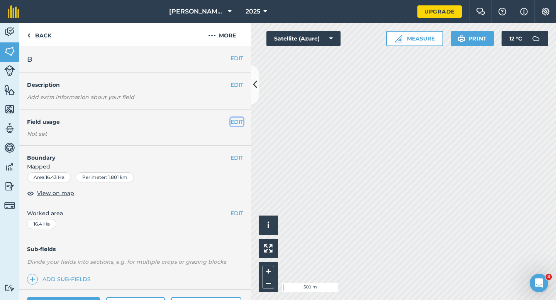
click at [233, 125] on button "EDIT" at bounding box center [236, 122] width 13 height 8
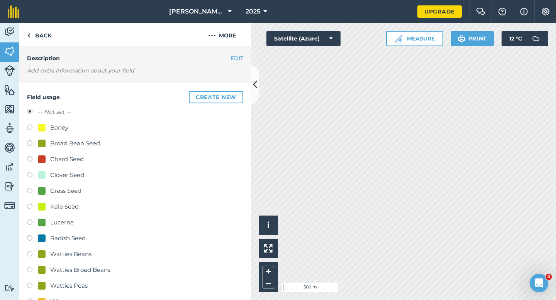
click at [67, 289] on div "Watties Peas" at bounding box center [68, 285] width 37 height 9
radio input "true"
radio input "false"
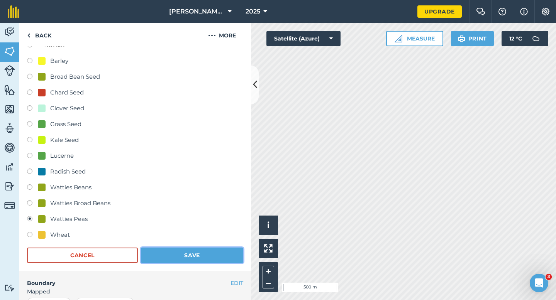
click at [175, 251] on button "Save" at bounding box center [192, 255] width 102 height 15
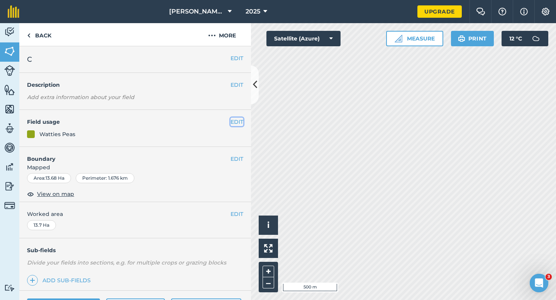
click at [235, 124] on button "EDIT" at bounding box center [236, 122] width 13 height 8
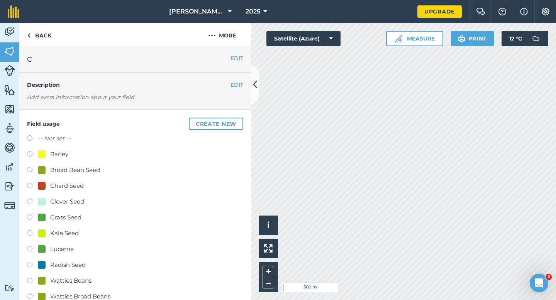
click at [59, 217] on div "Grass Seed" at bounding box center [65, 217] width 31 height 9
radio input "true"
radio input "false"
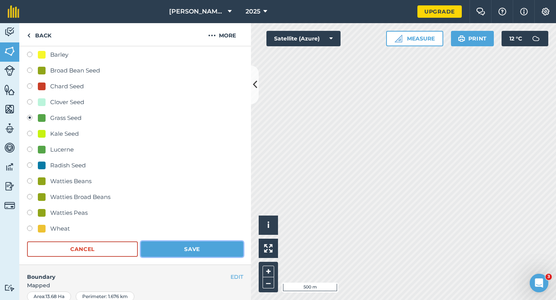
click at [178, 242] on button "Save" at bounding box center [192, 249] width 102 height 15
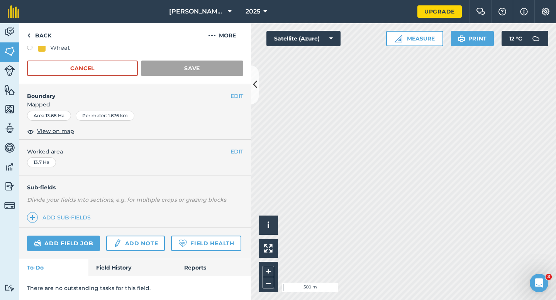
scroll to position [63, 0]
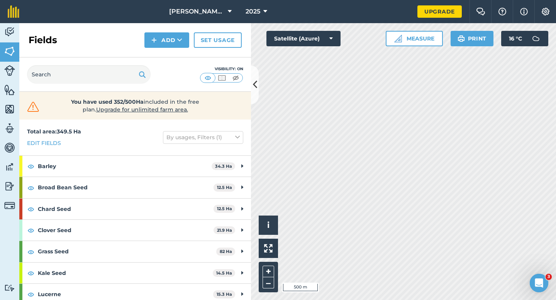
click at [232, 146] on div "Activity Fields Livestock Features Maps Team Vehicles Data Reporting Billing Tu…" at bounding box center [278, 161] width 556 height 277
